Goal: Communication & Community: Answer question/provide support

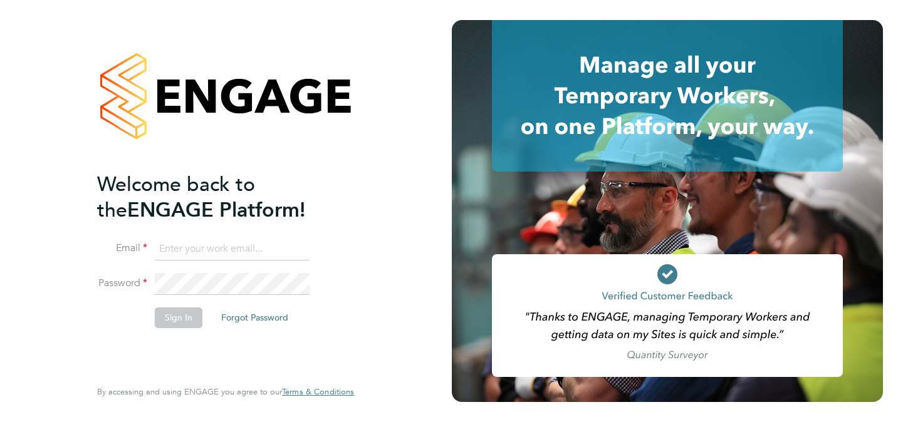
type input "[EMAIL_ADDRESS][DOMAIN_NAME]"
click at [160, 318] on button "Sign In" at bounding box center [179, 318] width 48 height 20
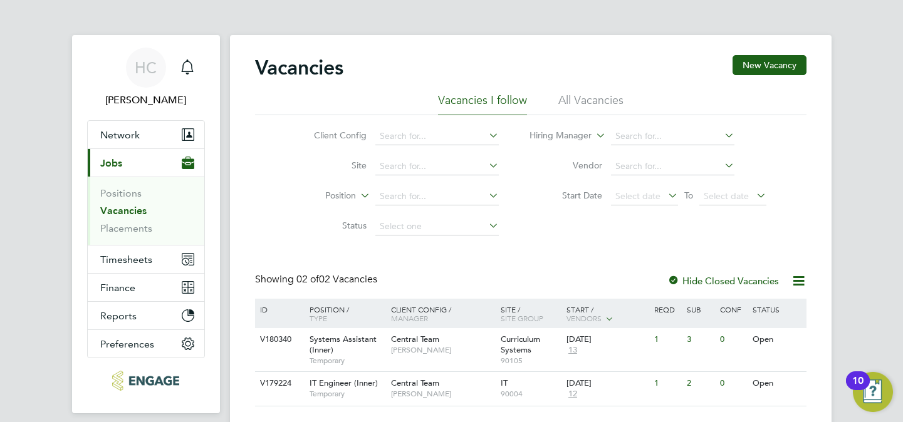
scroll to position [45, 0]
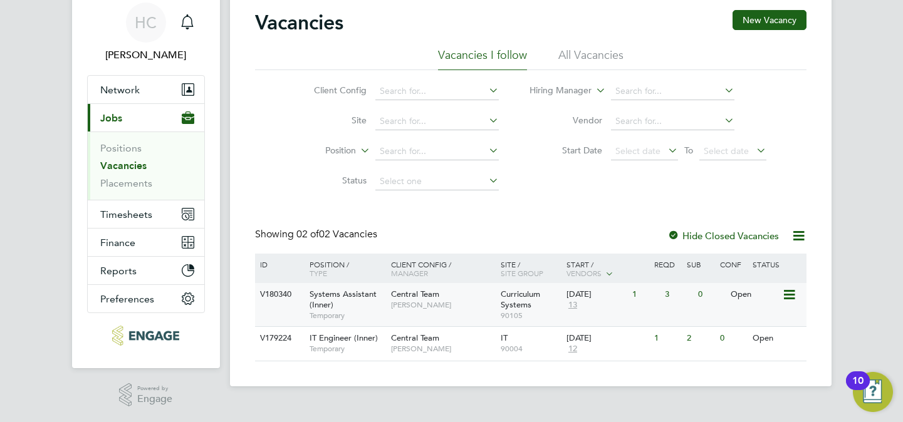
click at [333, 302] on div "Systems Assistant (Inner) Temporary" at bounding box center [344, 304] width 88 height 43
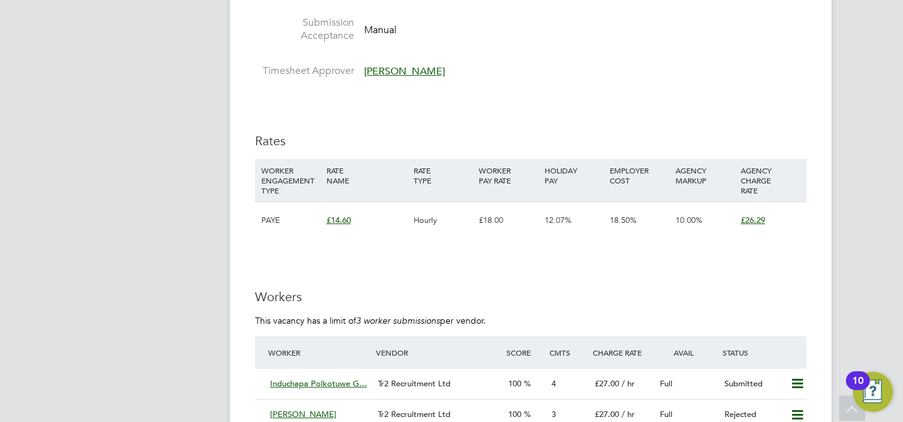
scroll to position [1851, 0]
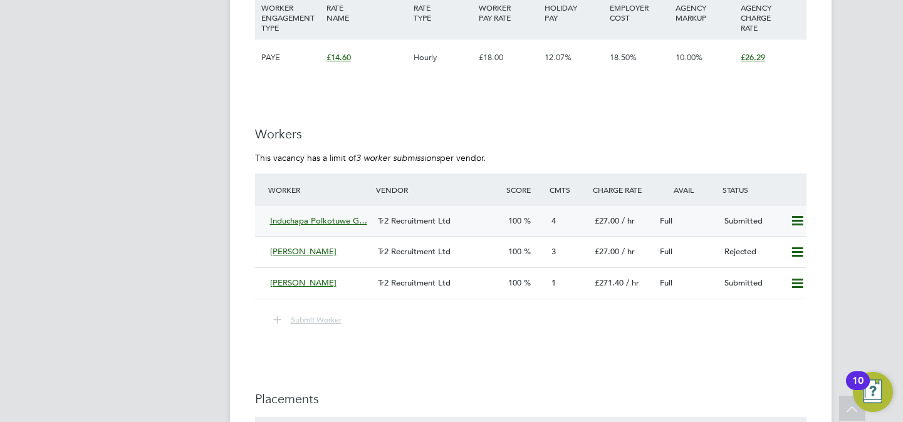
click at [446, 222] on span "Tr2 Recruitment Ltd" at bounding box center [414, 220] width 73 height 11
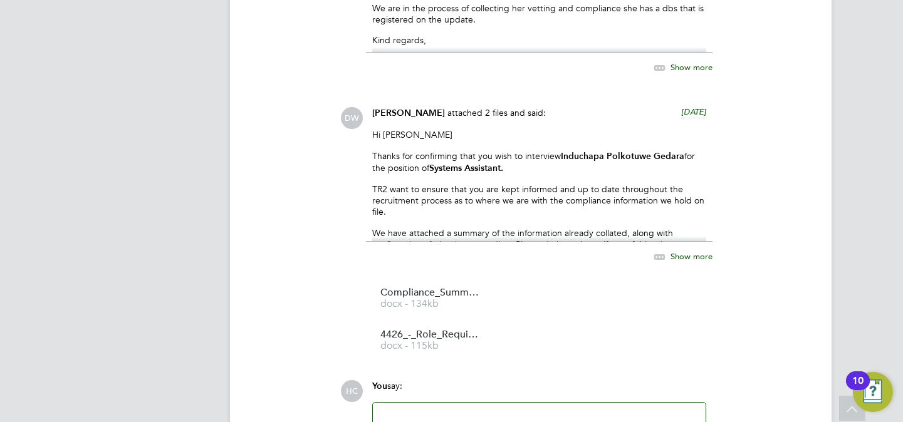
scroll to position [1688, 0]
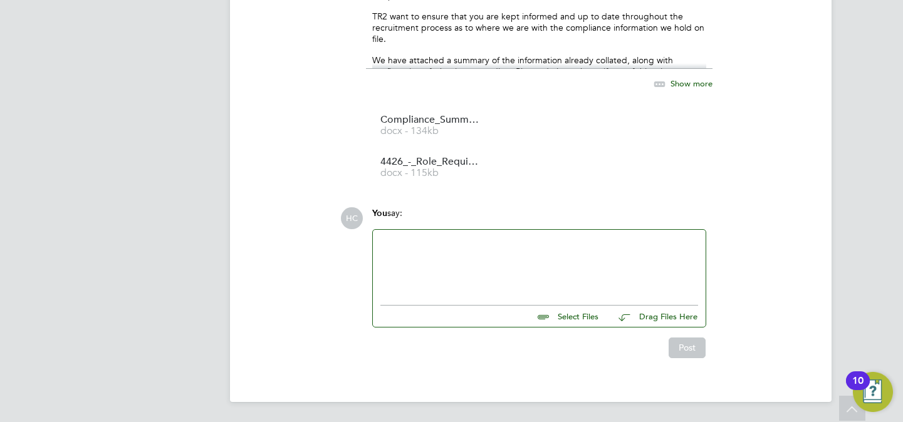
click at [454, 250] on div at bounding box center [539, 264] width 318 height 54
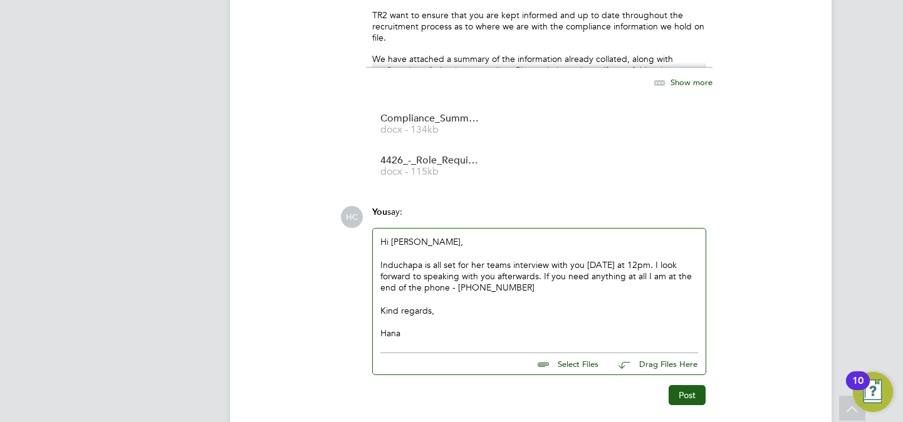
scroll to position [1687, 0]
click at [691, 400] on button "Post" at bounding box center [686, 396] width 37 height 20
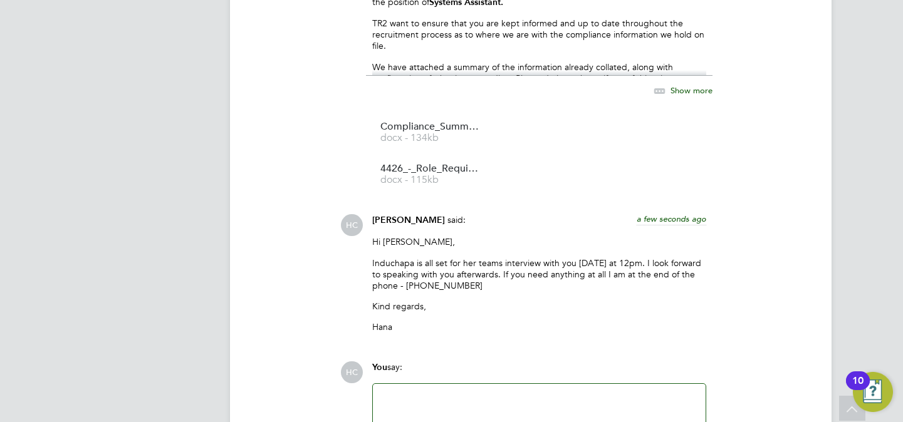
scroll to position [1723, 0]
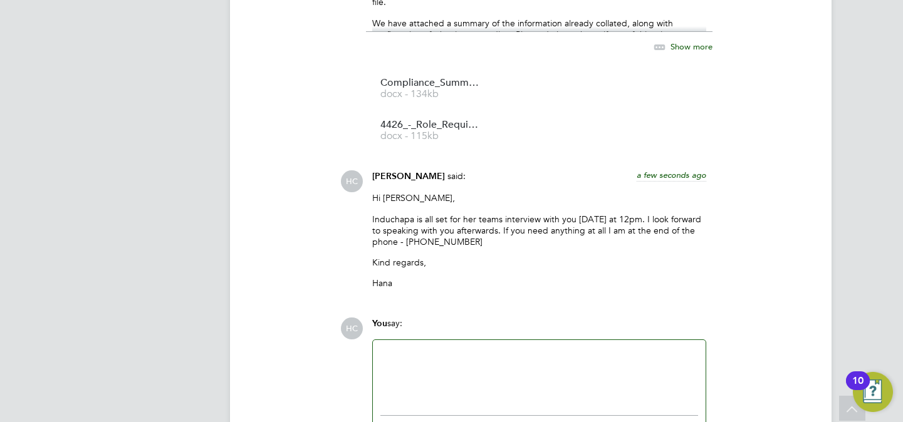
click at [598, 267] on p "Kind regards," at bounding box center [539, 262] width 334 height 11
click at [449, 374] on div at bounding box center [539, 375] width 318 height 54
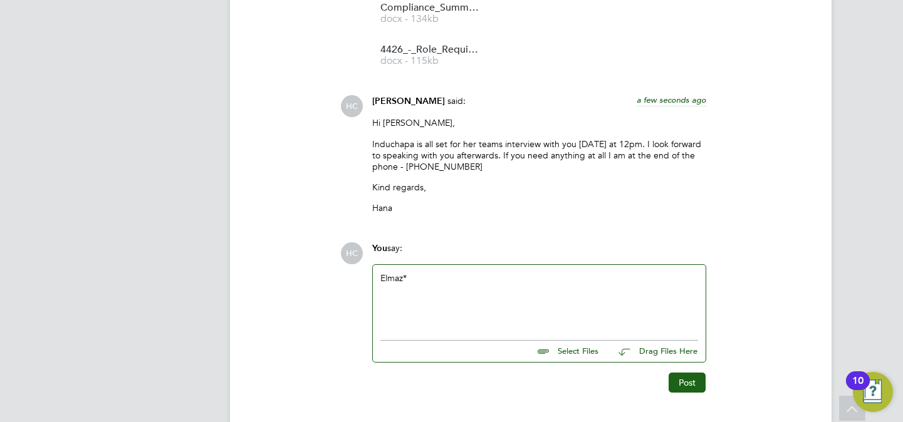
scroll to position [1834, 0]
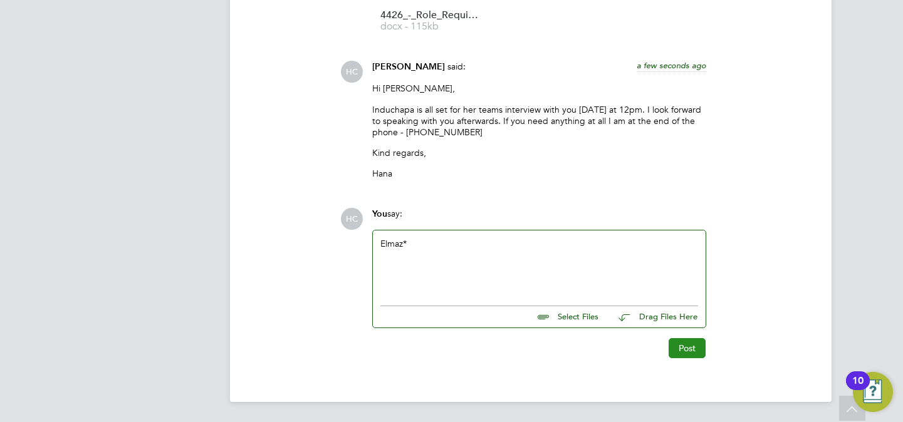
click at [698, 344] on button "Post" at bounding box center [686, 348] width 37 height 20
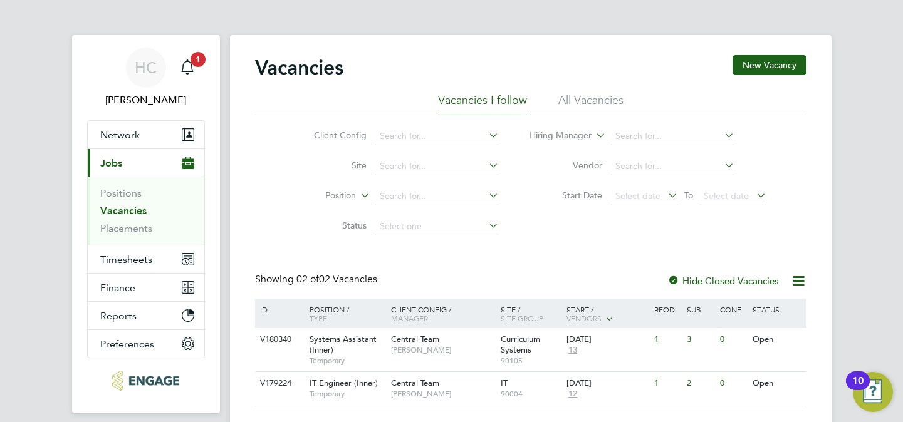
scroll to position [45, 0]
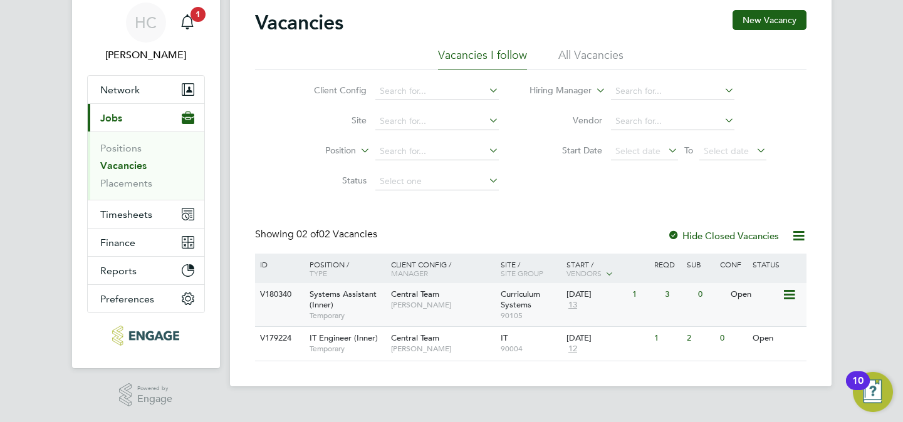
click at [352, 312] on span "Temporary" at bounding box center [346, 316] width 75 height 10
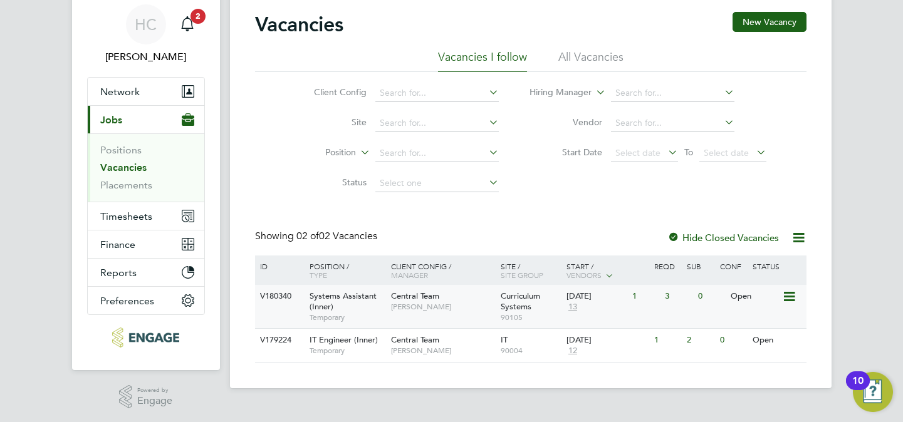
click at [423, 312] on div "Central Team Kirsty Hanmore" at bounding box center [443, 301] width 110 height 33
click at [192, 11] on span "2" at bounding box center [197, 16] width 15 height 15
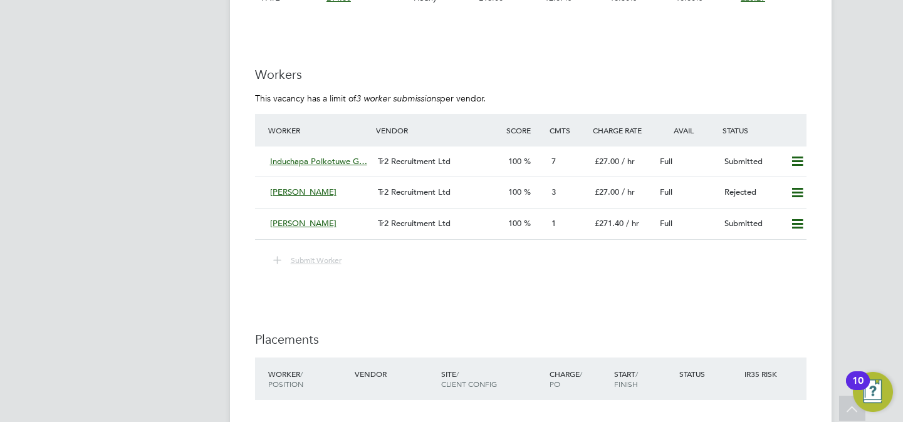
scroll to position [1771, 0]
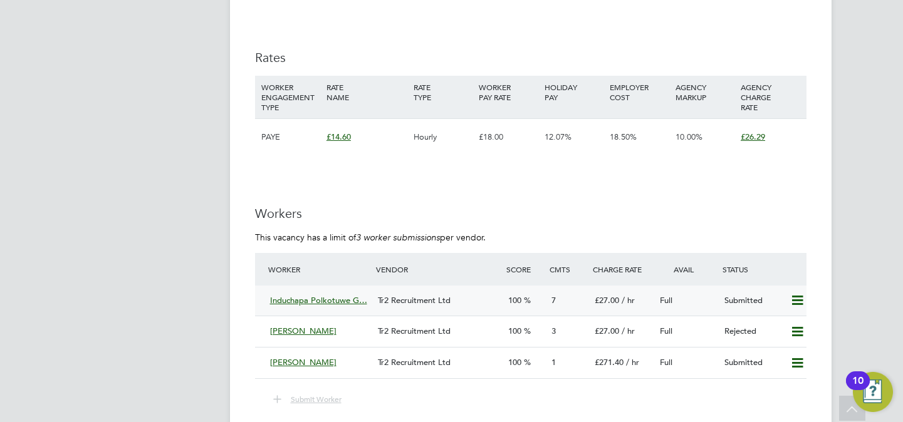
click at [410, 295] on span "Tr2 Recruitment Ltd" at bounding box center [414, 300] width 73 height 11
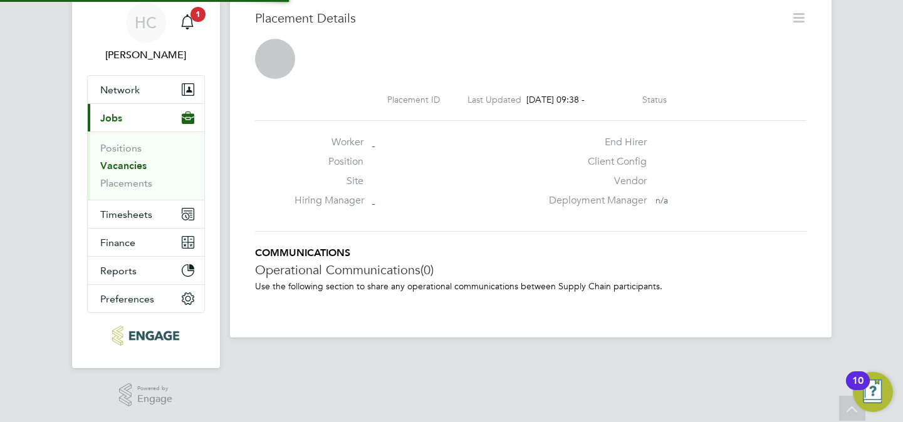
scroll to position [12, 194]
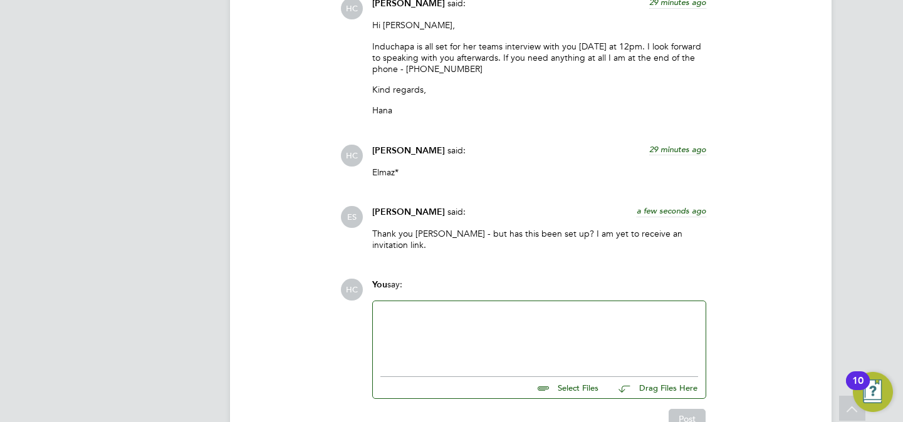
click at [499, 328] on div at bounding box center [539, 336] width 318 height 54
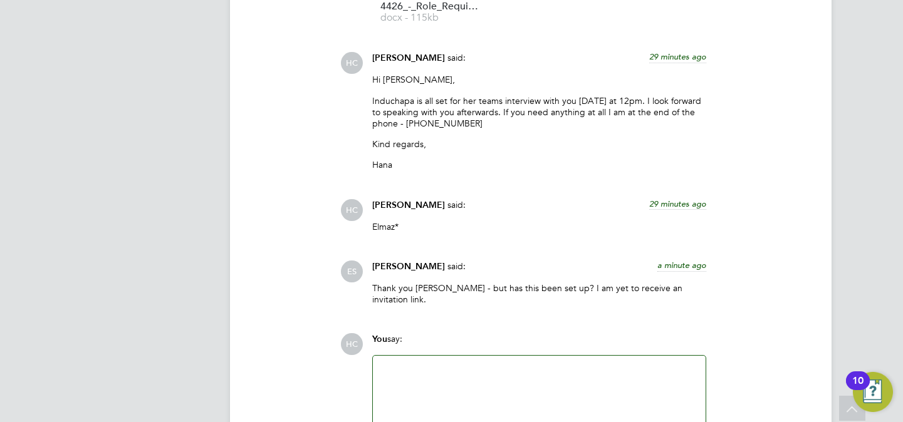
click at [445, 366] on div at bounding box center [539, 390] width 318 height 54
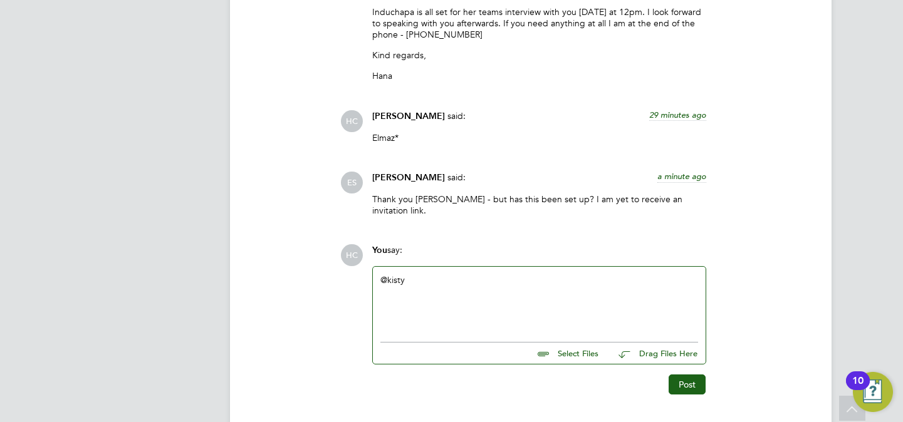
scroll to position [1957, 0]
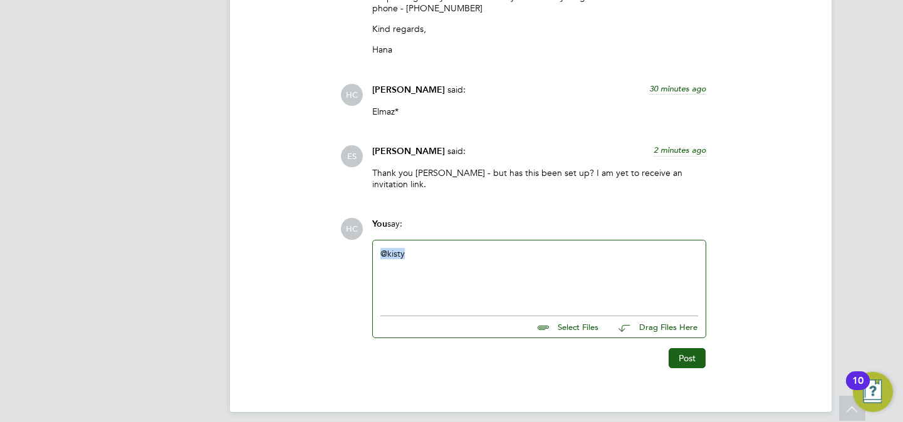
drag, startPoint x: 424, startPoint y: 247, endPoint x: 372, endPoint y: 244, distance: 52.1
click at [373, 244] on div "@kisty" at bounding box center [539, 275] width 333 height 69
click at [521, 267] on div at bounding box center [539, 275] width 318 height 54
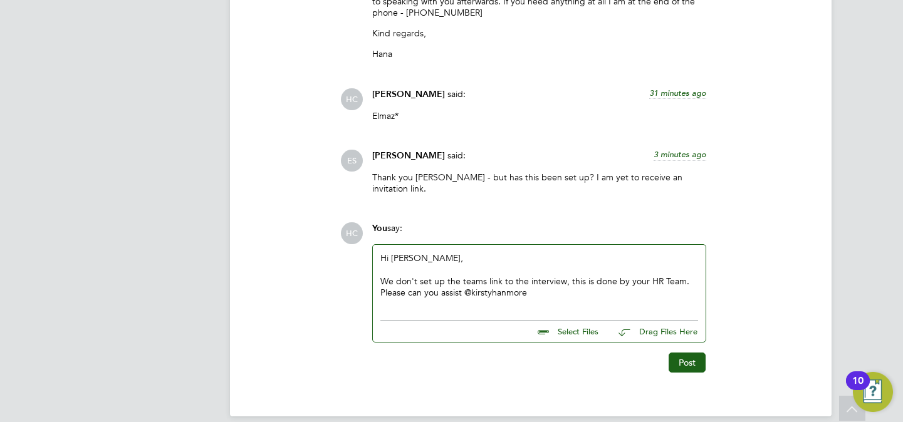
scroll to position [1950, 0]
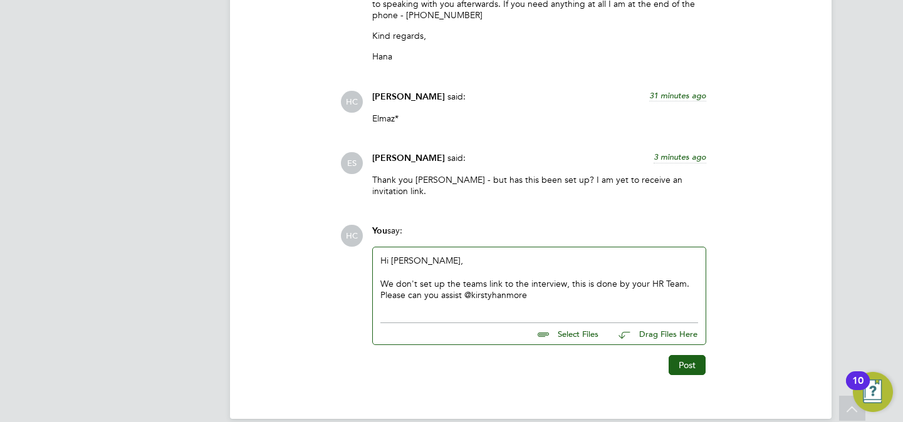
drag, startPoint x: 529, startPoint y: 279, endPoint x: 440, endPoint y: 286, distance: 88.5
click at [441, 285] on div "We don't set up the teams link to the interview, this is done by your HR Team. …" at bounding box center [539, 289] width 318 height 23
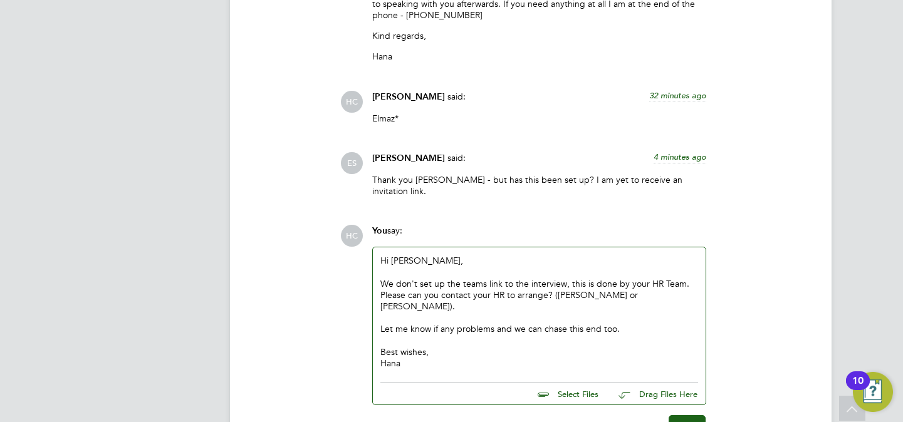
click at [395, 255] on div "Hi elmaz, We don't set up the teams link to the interview, this is done by your…" at bounding box center [539, 312] width 318 height 114
click at [693, 415] on button "Post" at bounding box center [686, 425] width 37 height 20
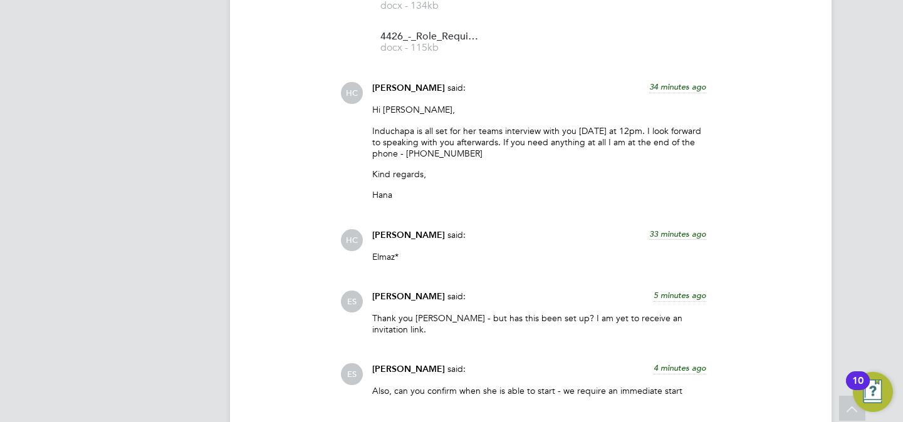
scroll to position [2165, 0]
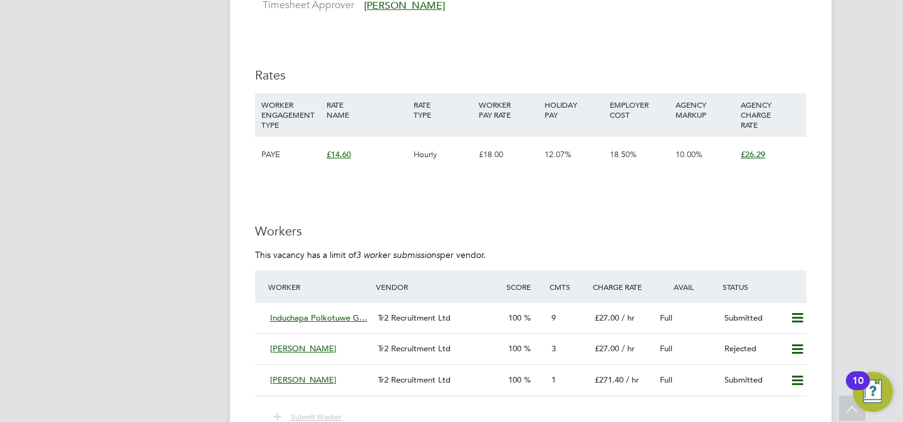
scroll to position [1958, 0]
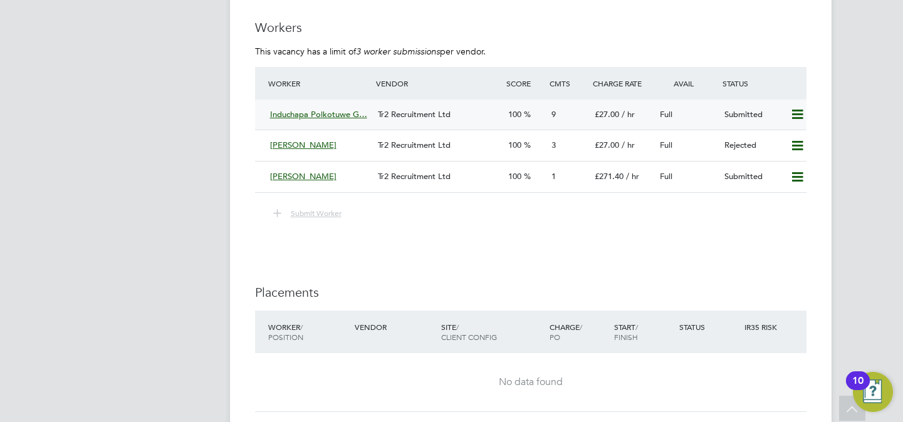
click at [521, 117] on span "100" at bounding box center [514, 114] width 13 height 11
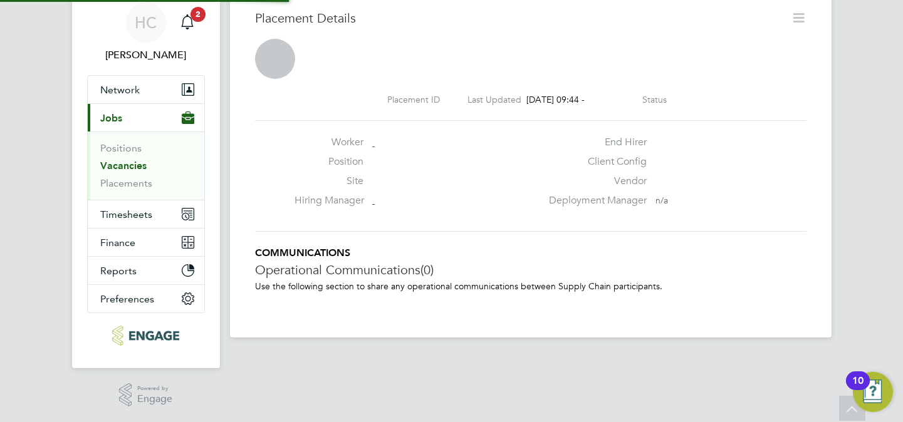
scroll to position [12, 194]
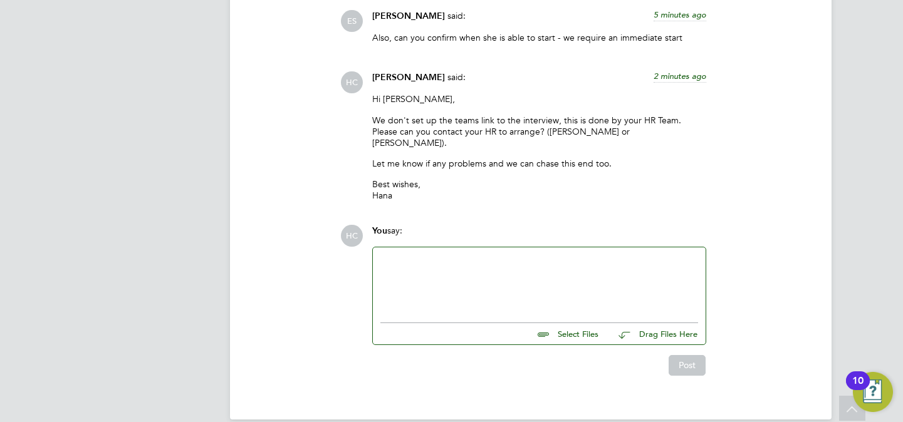
click at [484, 269] on div at bounding box center [539, 282] width 318 height 54
paste div
click at [683, 355] on button "Post" at bounding box center [686, 365] width 37 height 20
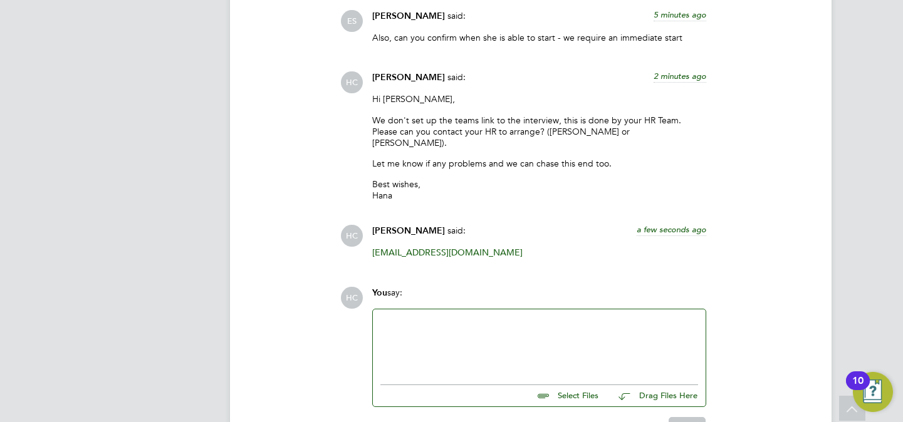
click at [430, 324] on div at bounding box center [539, 344] width 318 height 54
